Goal: Task Accomplishment & Management: Manage account settings

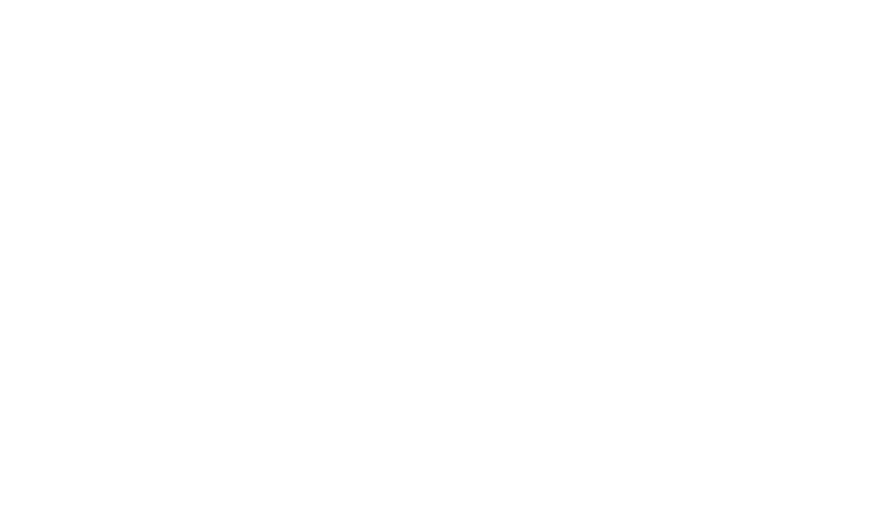
select select "*"
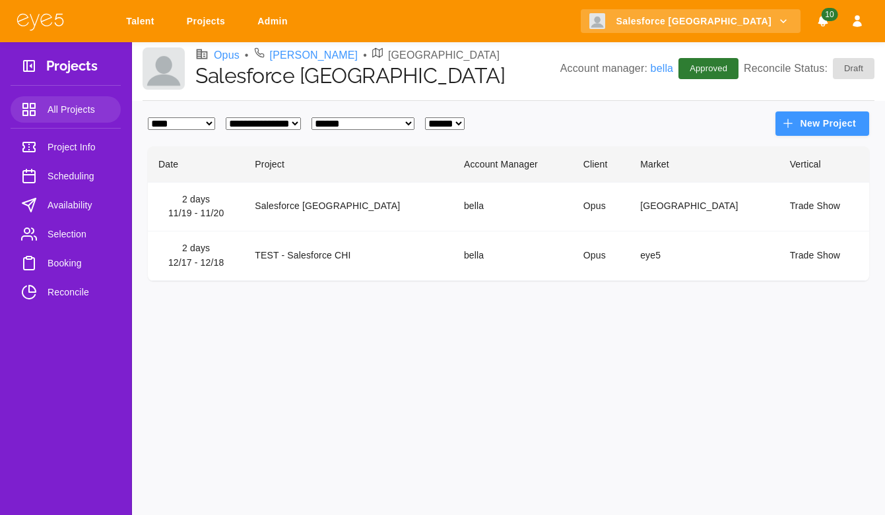
click at [151, 16] on link "Talent" at bounding box center [142, 21] width 50 height 24
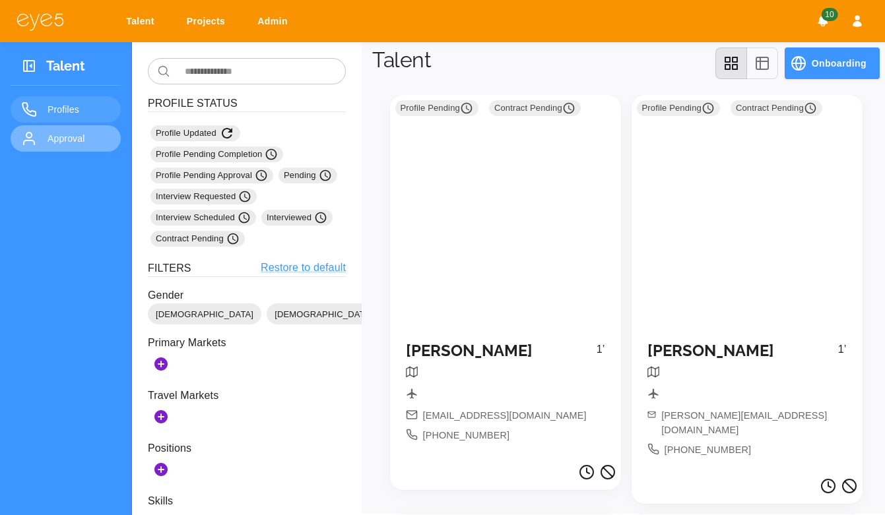
click at [59, 128] on link "Approval" at bounding box center [66, 138] width 110 height 26
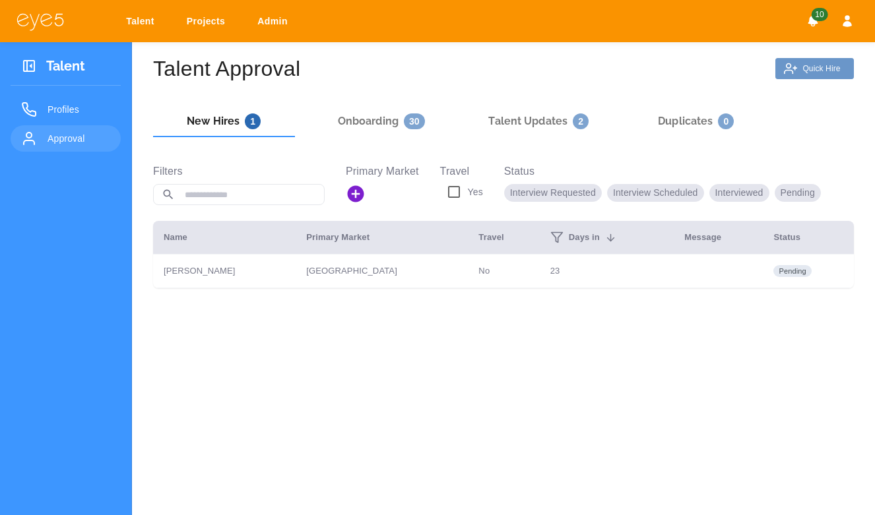
click at [810, 65] on p "Quick Hire" at bounding box center [821, 69] width 38 height 8
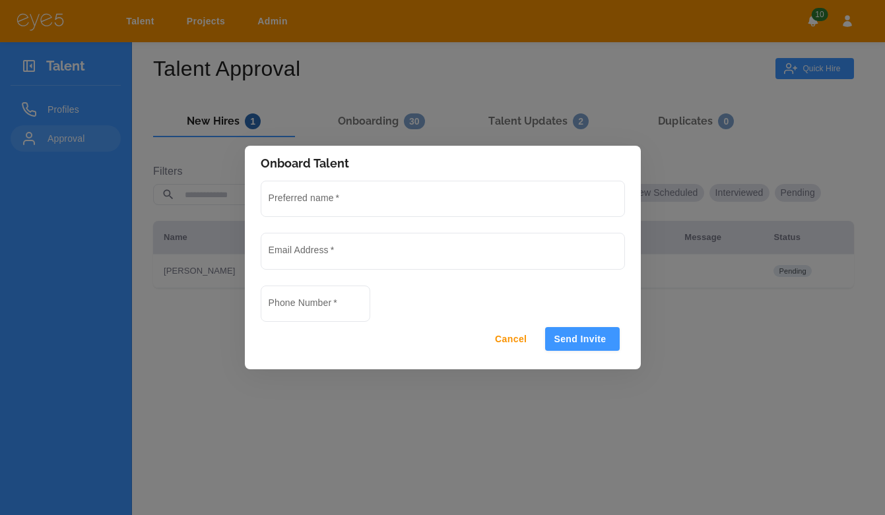
click at [509, 340] on button "Cancel" at bounding box center [512, 339] width 53 height 24
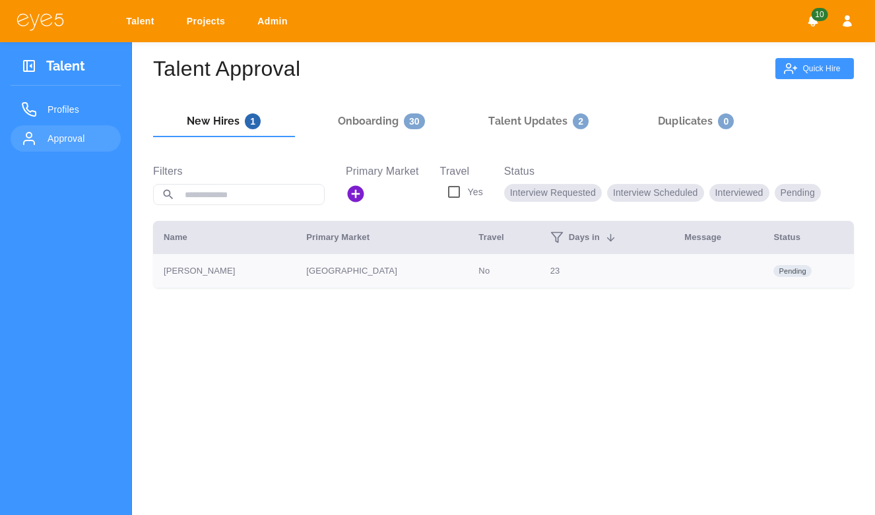
click at [213, 277] on td "[PERSON_NAME]" at bounding box center [224, 272] width 143 height 34
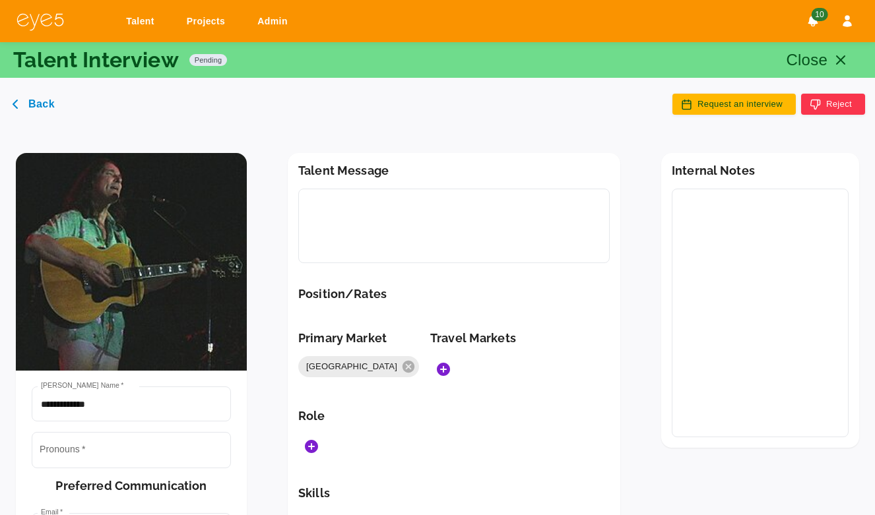
type input "******"
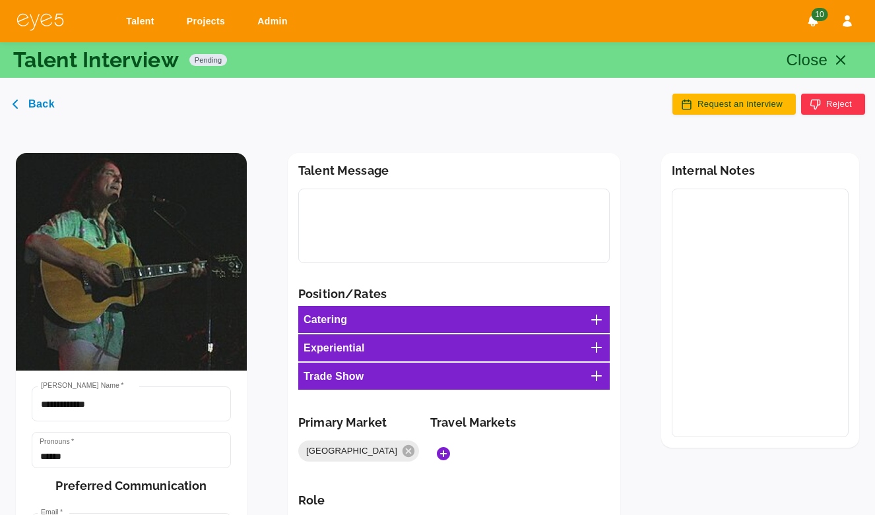
click at [845, 69] on button "Close" at bounding box center [820, 60] width 84 height 32
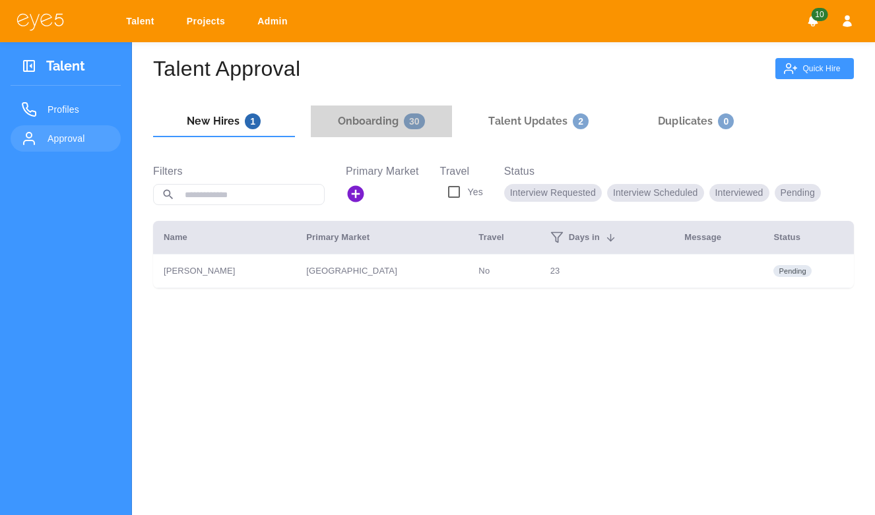
click at [377, 117] on h6 "Onboarding 30" at bounding box center [381, 121] width 87 height 16
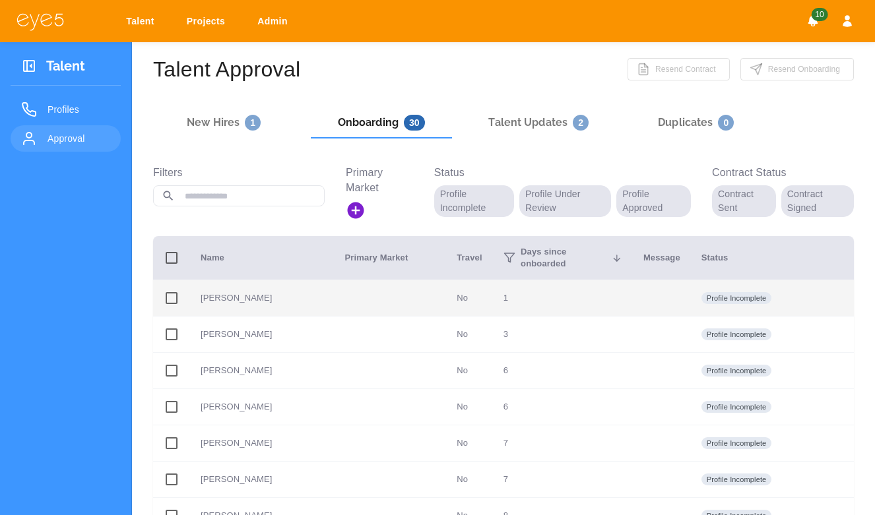
click at [228, 292] on p "[PERSON_NAME]" at bounding box center [262, 298] width 123 height 13
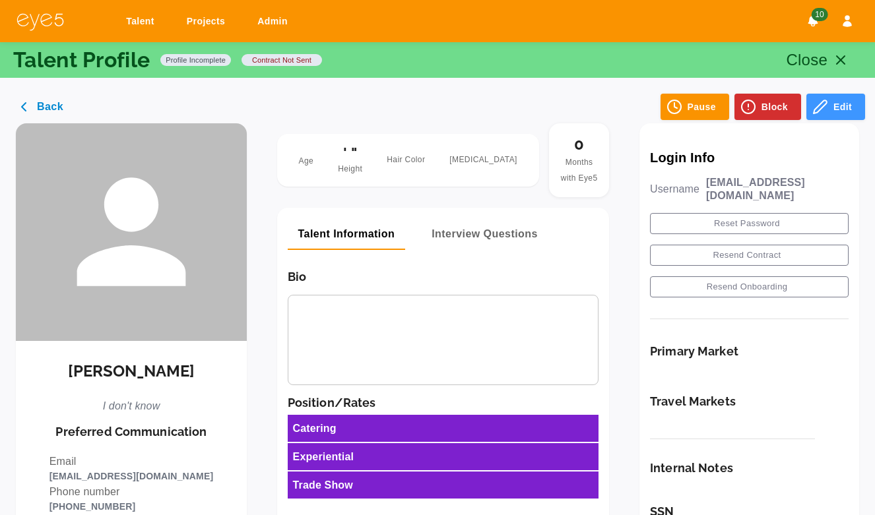
scroll to position [11, 0]
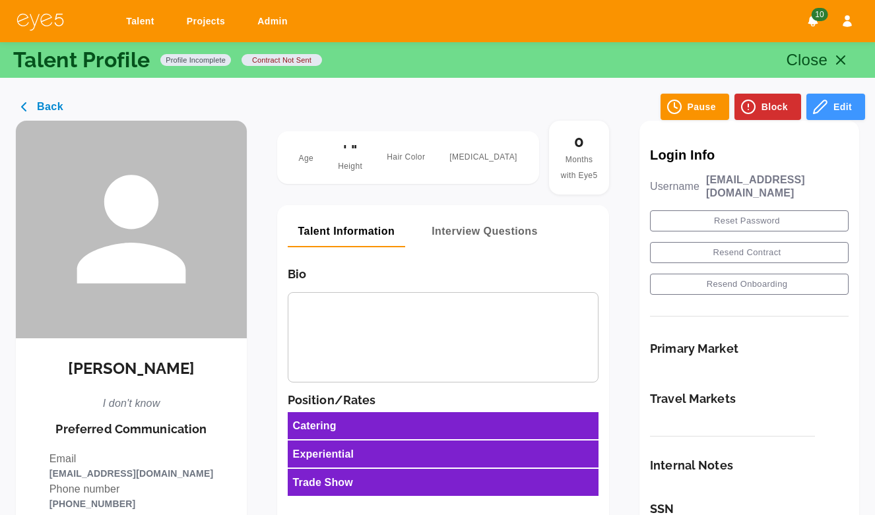
click at [476, 232] on button "Interview Questions" at bounding box center [484, 232] width 127 height 32
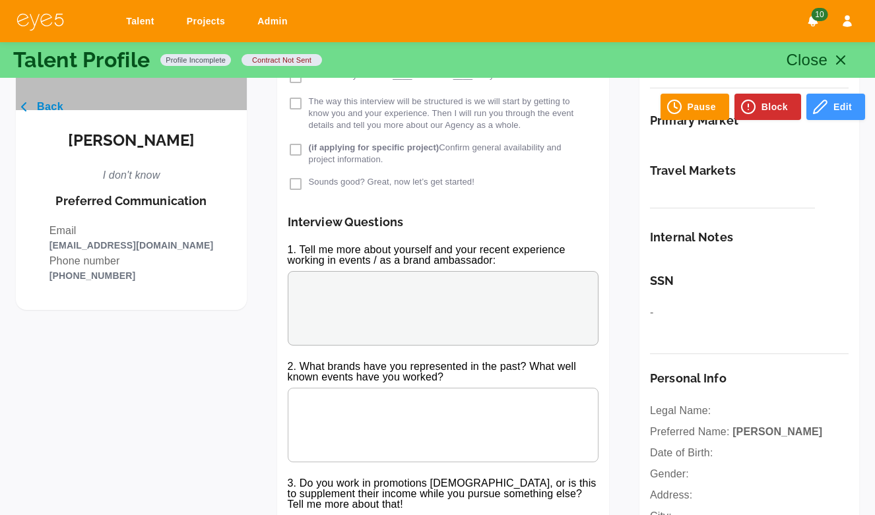
scroll to position [0, 0]
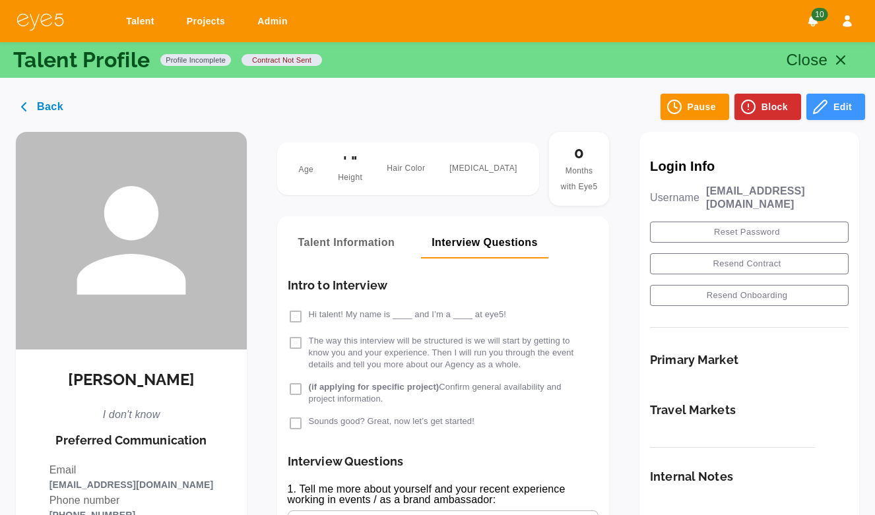
click at [40, 107] on button "Back" at bounding box center [43, 107] width 67 height 26
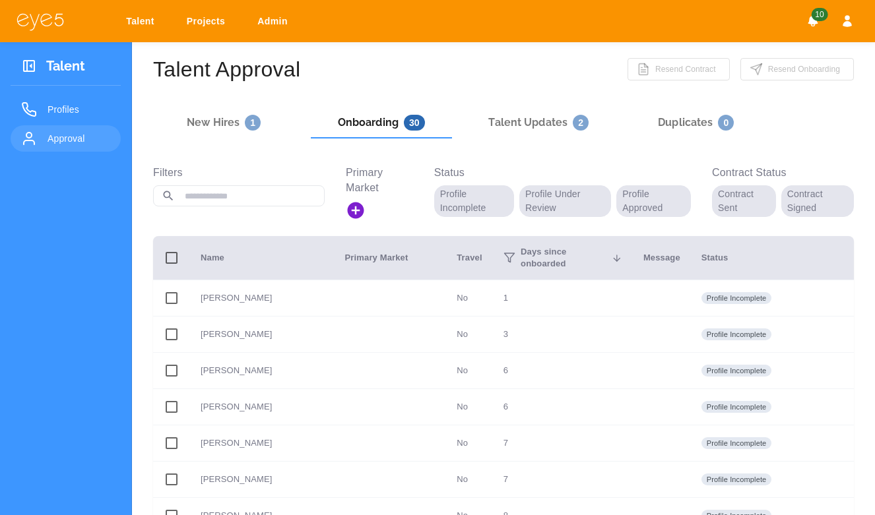
click at [211, 115] on h6 "New Hires 1" at bounding box center [224, 123] width 74 height 16
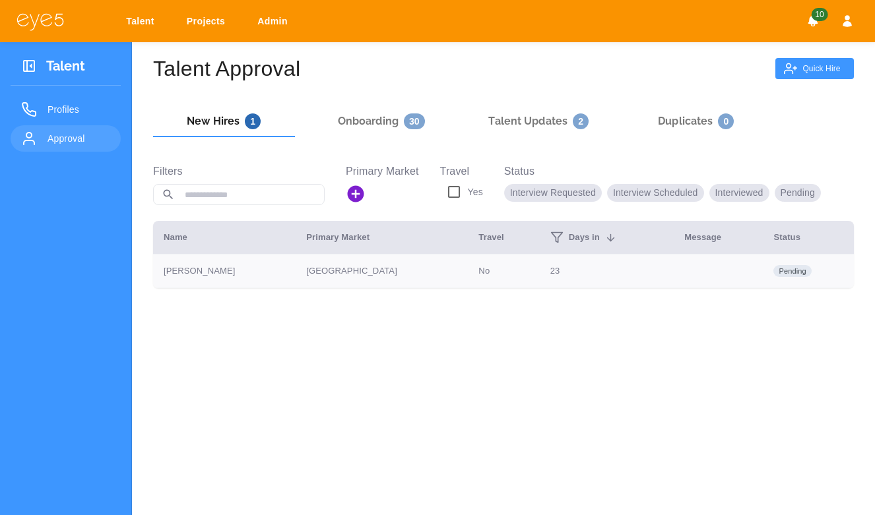
click at [197, 271] on p "[PERSON_NAME]" at bounding box center [224, 271] width 121 height 13
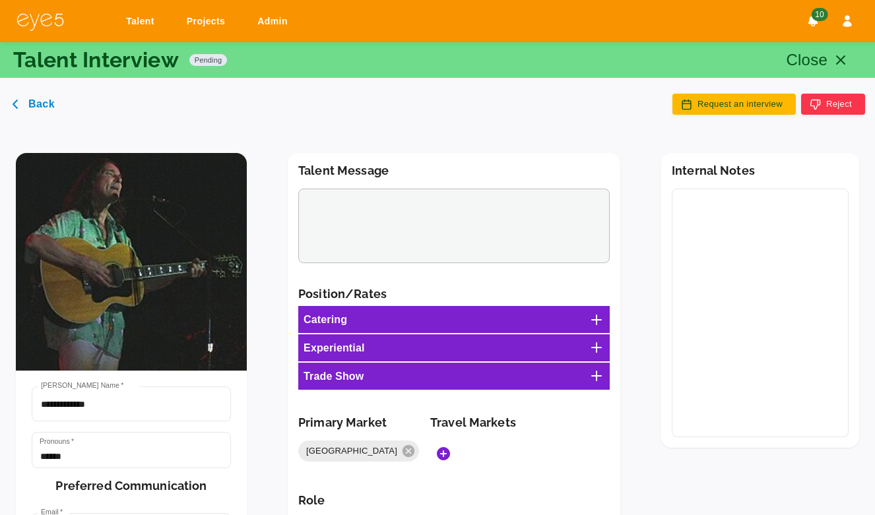
click at [379, 209] on textarea at bounding box center [453, 225] width 293 height 63
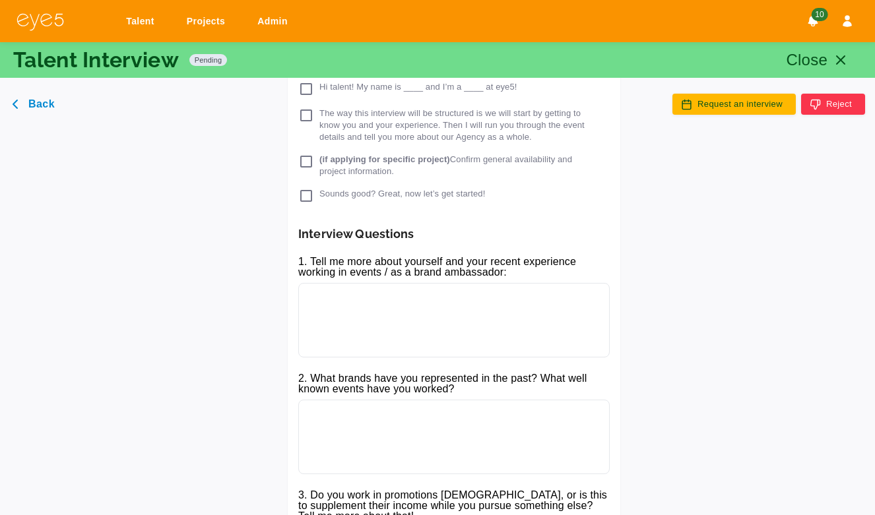
scroll to position [835, 0]
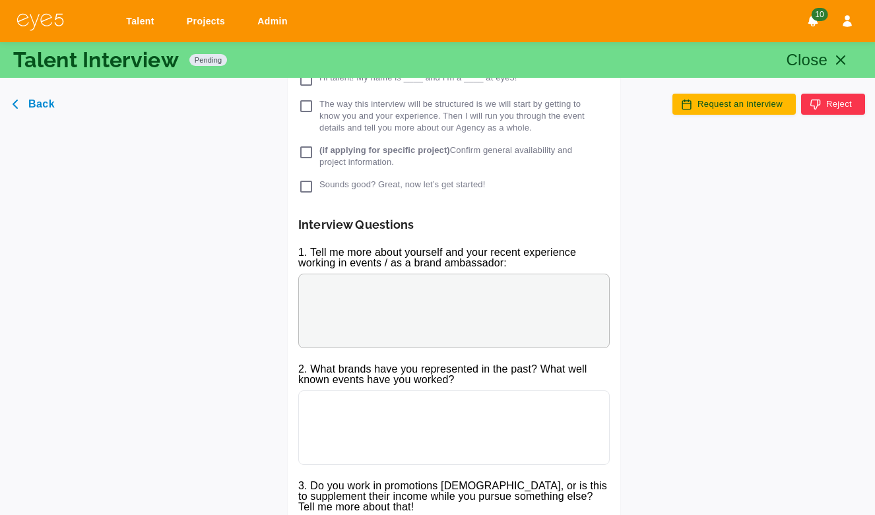
click at [367, 311] on textarea at bounding box center [453, 311] width 293 height 63
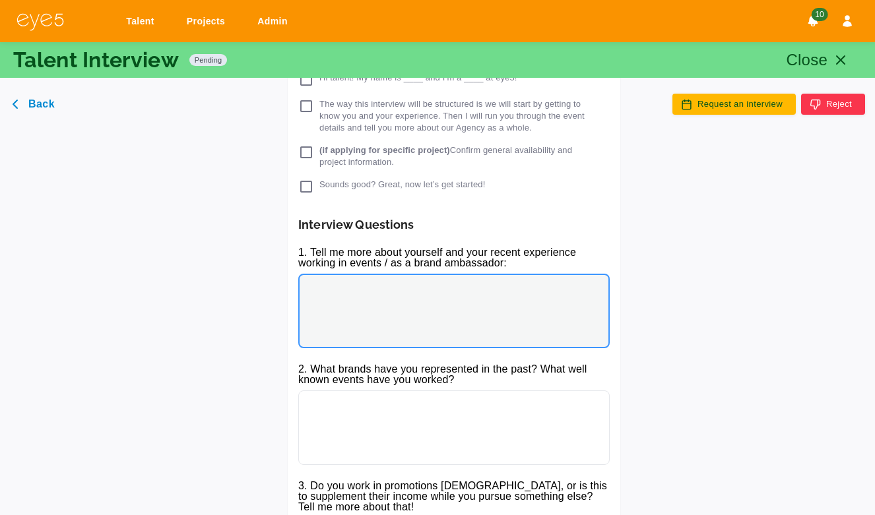
type textarea "*"
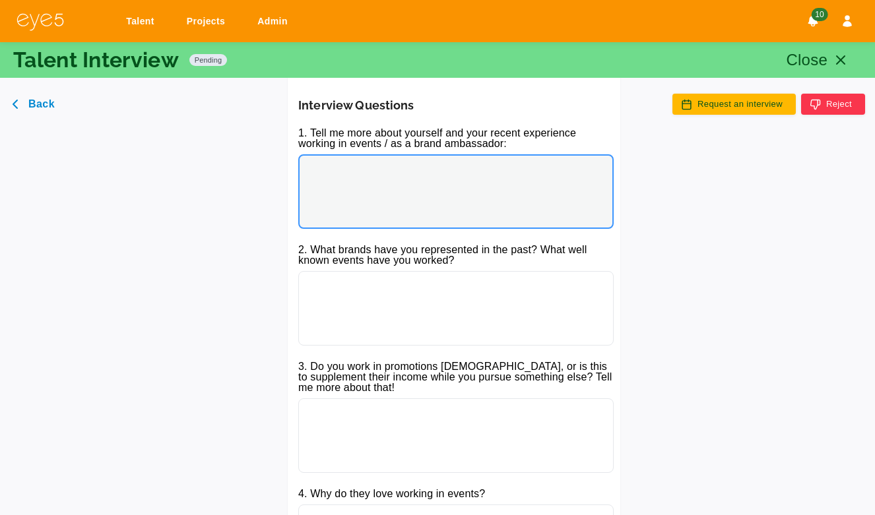
scroll to position [959, 0]
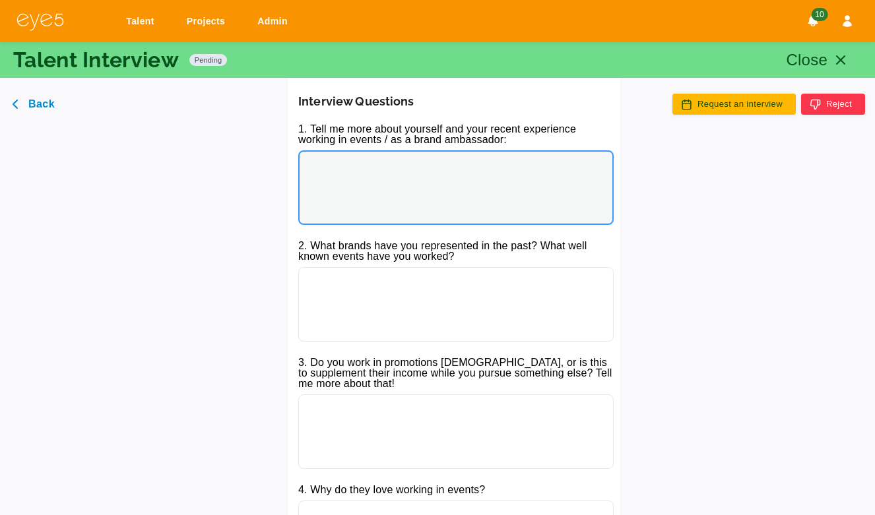
click at [387, 173] on textarea at bounding box center [455, 187] width 297 height 63
